Goal: Task Accomplishment & Management: Manage account settings

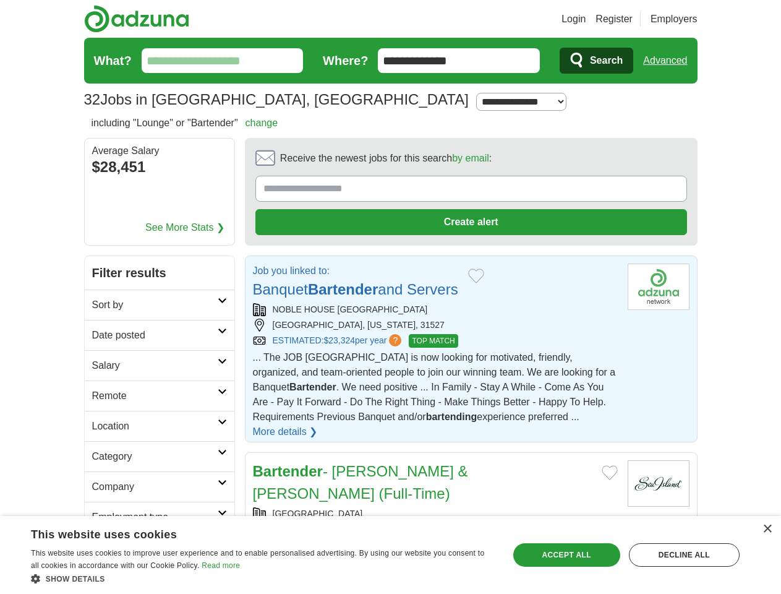
click at [586, 19] on link "Login" at bounding box center [574, 19] width 24 height 15
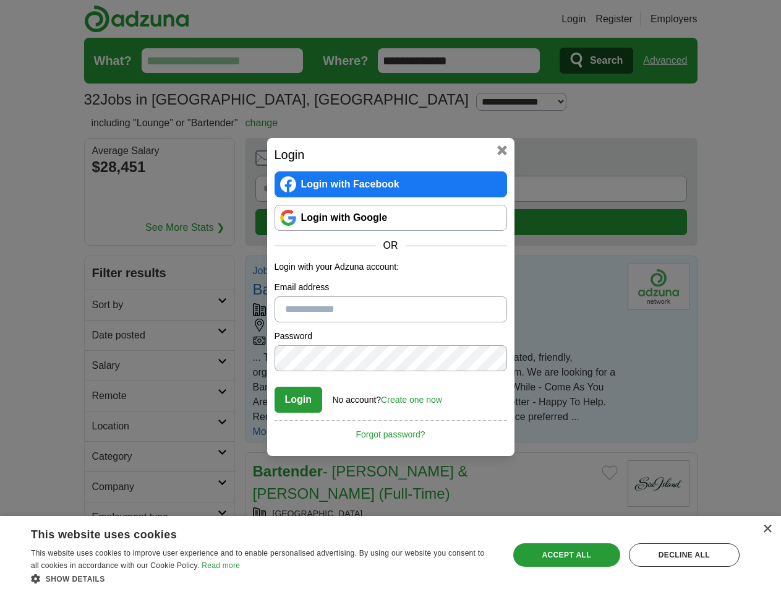
click at [689, 19] on div "Login Login with Facebook Login with Google OR Login with your Adzuna account: …" at bounding box center [390, 297] width 781 height 594
click at [670, 61] on div "Login Login with Facebook Login with Google OR Login with your Adzuna account: …" at bounding box center [390, 297] width 781 height 594
click at [149, 168] on div "Login Login with Facebook Login with Google OR Login with your Adzuna account: …" at bounding box center [390, 297] width 781 height 594
click at [437, 161] on h2 "Login" at bounding box center [391, 154] width 233 height 19
click at [723, 162] on div "Login Login with Facebook Login with Google OR Login with your Adzuna account: …" at bounding box center [390, 297] width 781 height 594
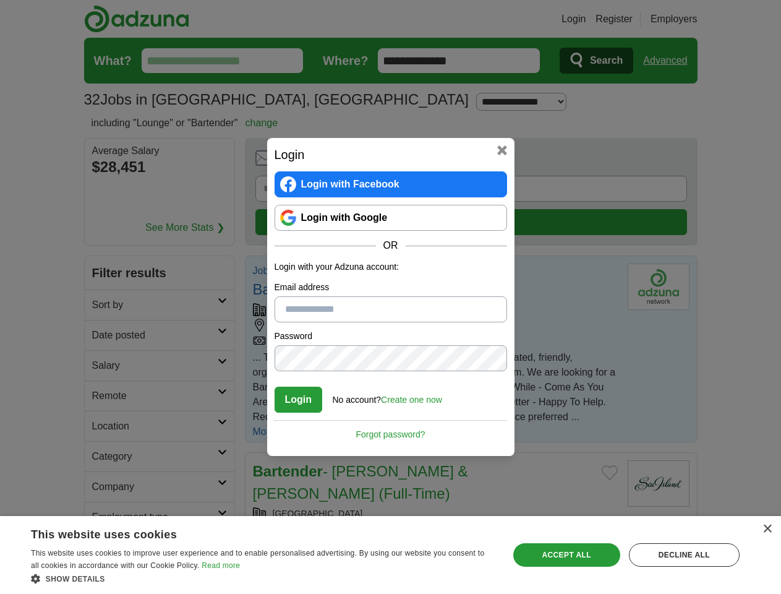
click at [104, 245] on div "Login Login with Facebook Login with Google OR Login with your Adzuna account: …" at bounding box center [390, 297] width 781 height 594
click at [104, 275] on div "Login Login with Facebook Login with Google OR Login with your Adzuna account: …" at bounding box center [390, 297] width 781 height 594
click at [104, 306] on div "Login Login with Facebook Login with Google OR Login with your Adzuna account: …" at bounding box center [390, 297] width 781 height 594
click at [104, 336] on div "Login Login with Facebook Login with Google OR Login with your Adzuna account: …" at bounding box center [390, 297] width 781 height 594
